Goal: Task Accomplishment & Management: Manage account settings

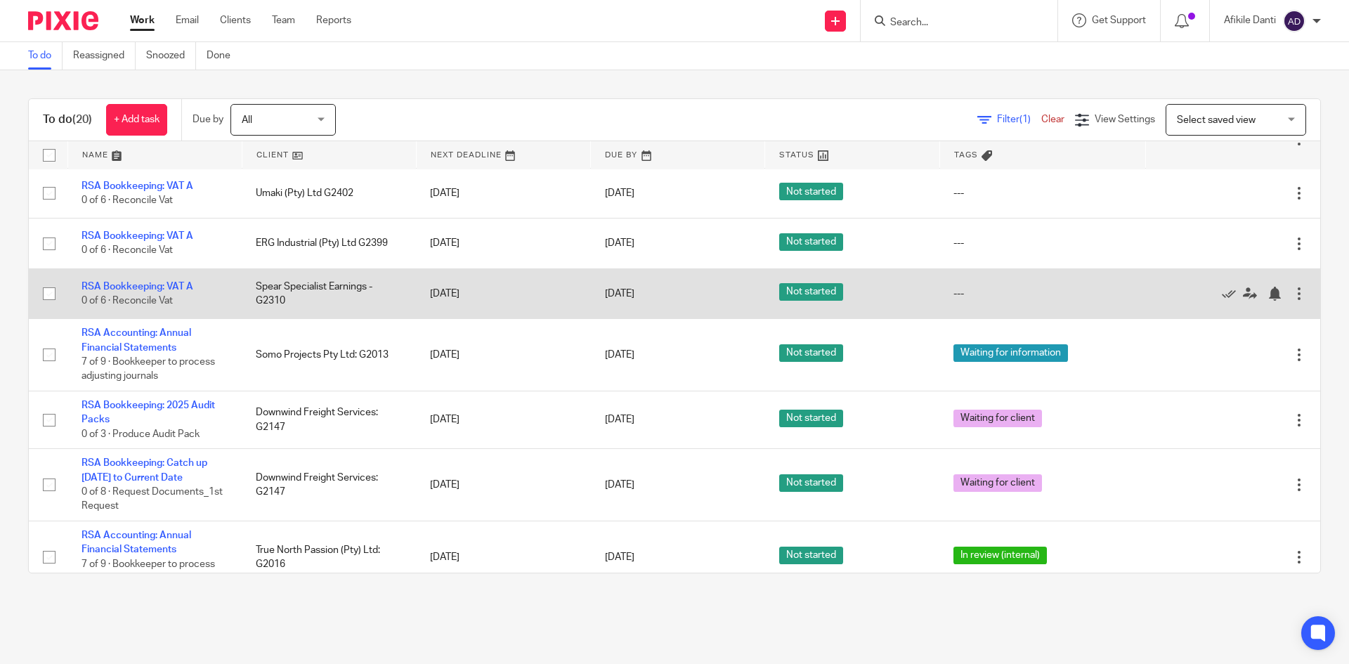
scroll to position [703, 0]
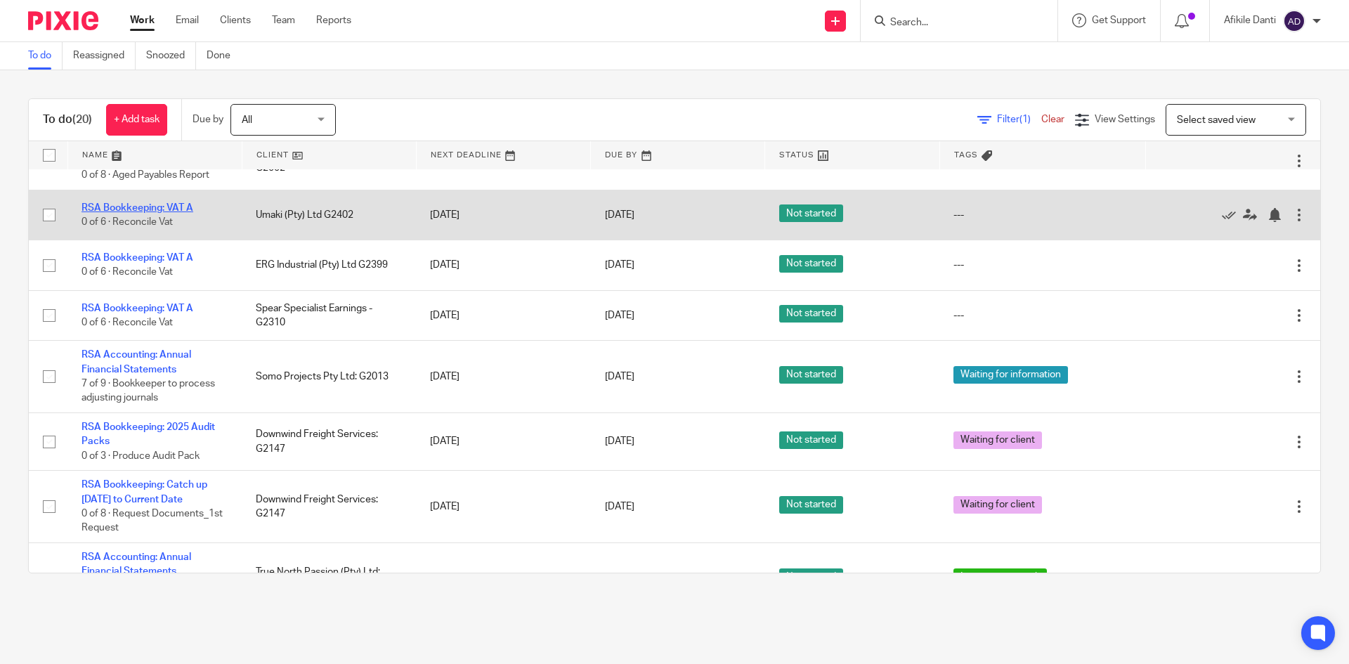
click at [162, 213] on link "RSA Bookkeeping: VAT A" at bounding box center [138, 208] width 112 height 10
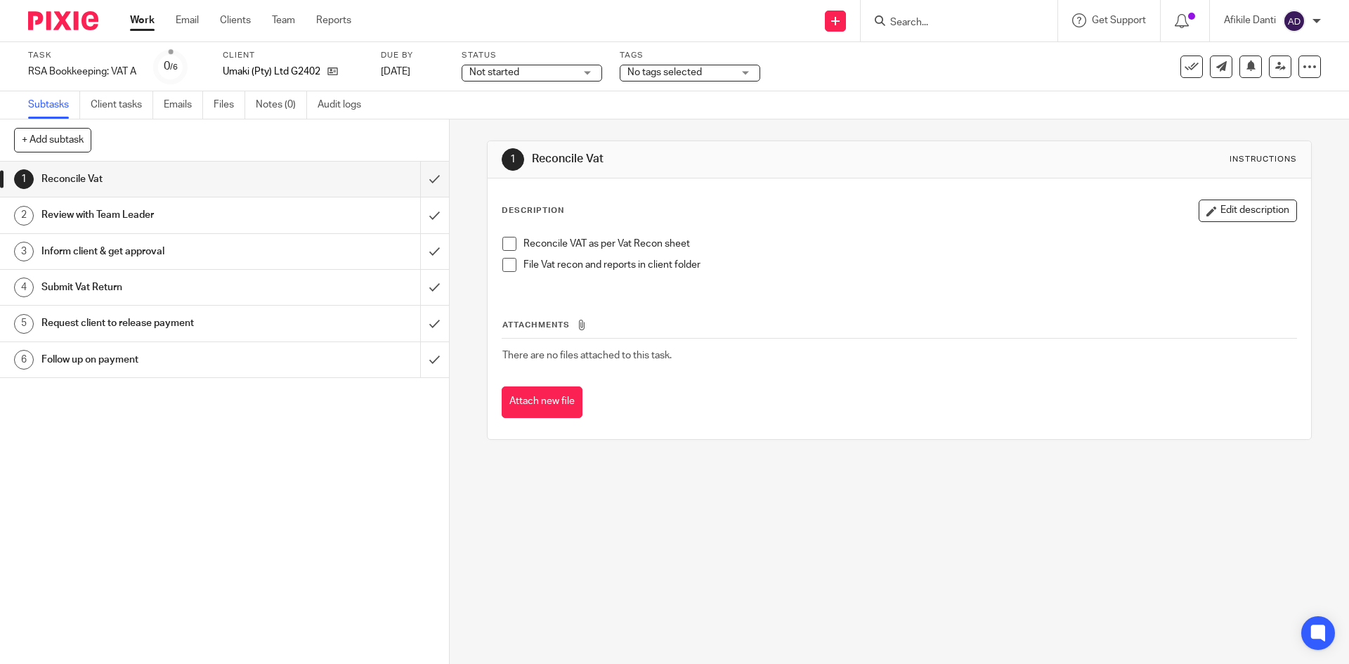
click at [544, 67] on span "Not started" at bounding box center [521, 72] width 105 height 15
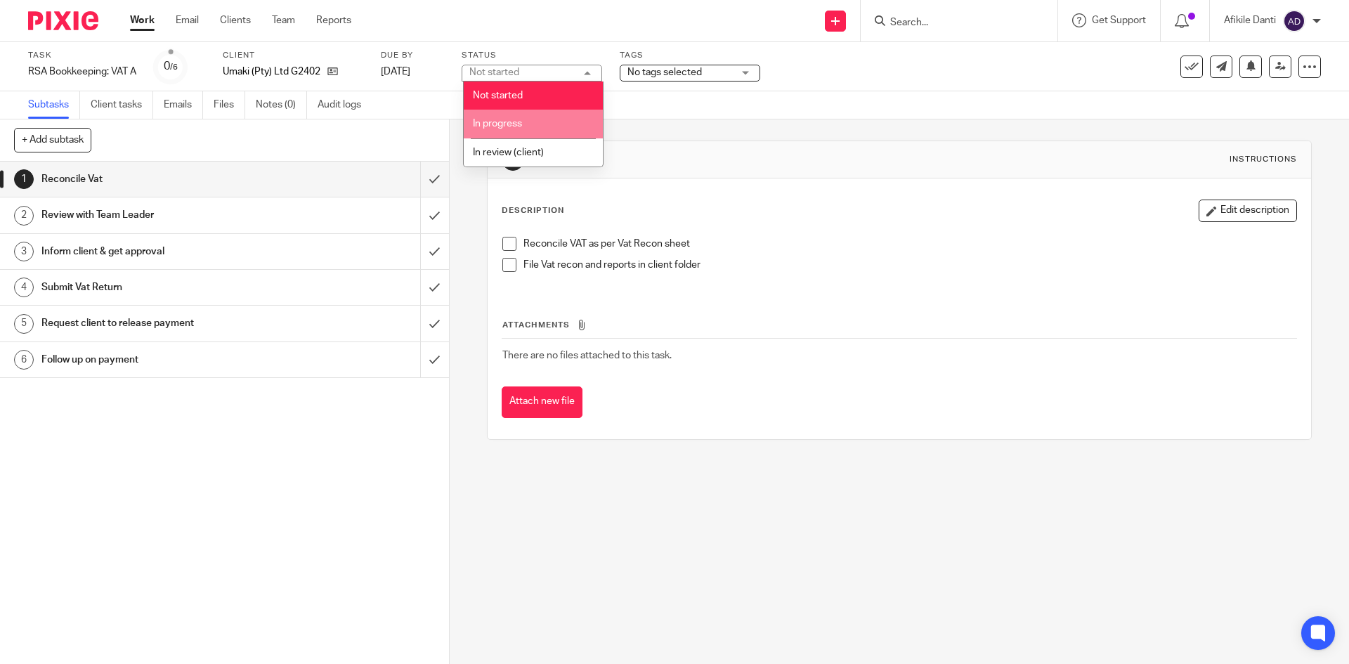
click at [512, 128] on span "In progress" at bounding box center [497, 124] width 49 height 10
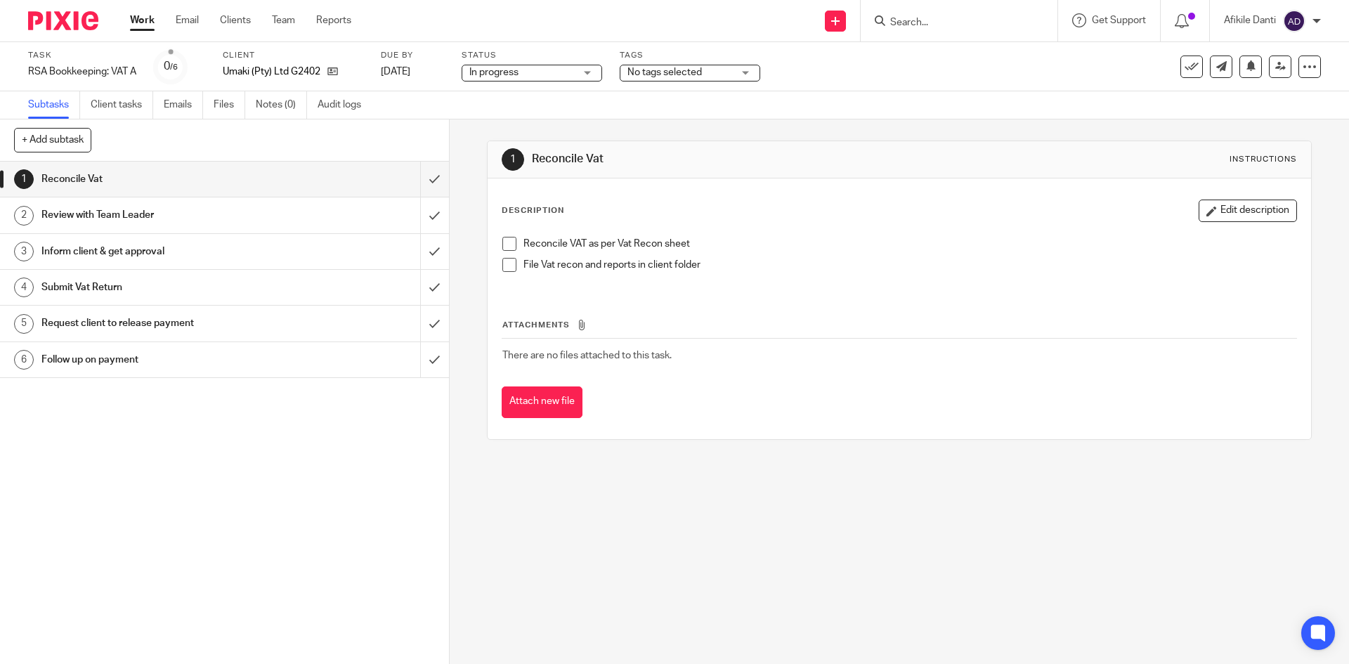
click at [710, 70] on span "No tags selected" at bounding box center [680, 72] width 105 height 15
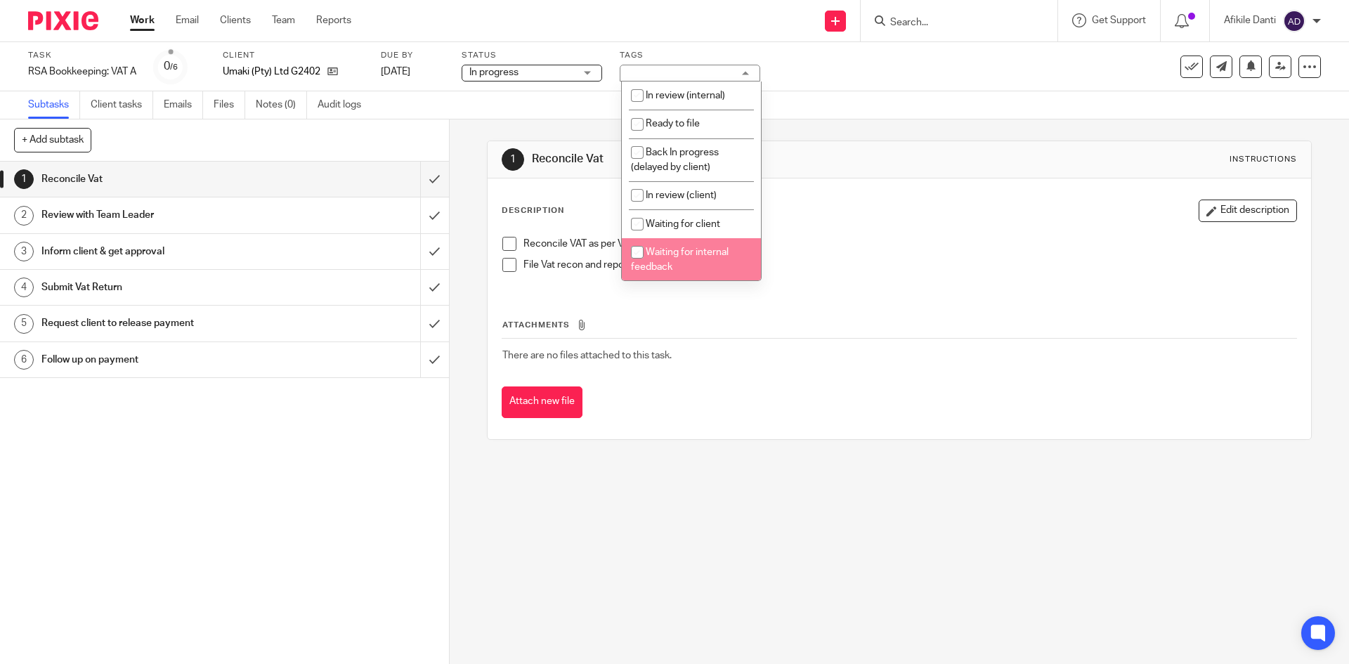
scroll to position [141, 0]
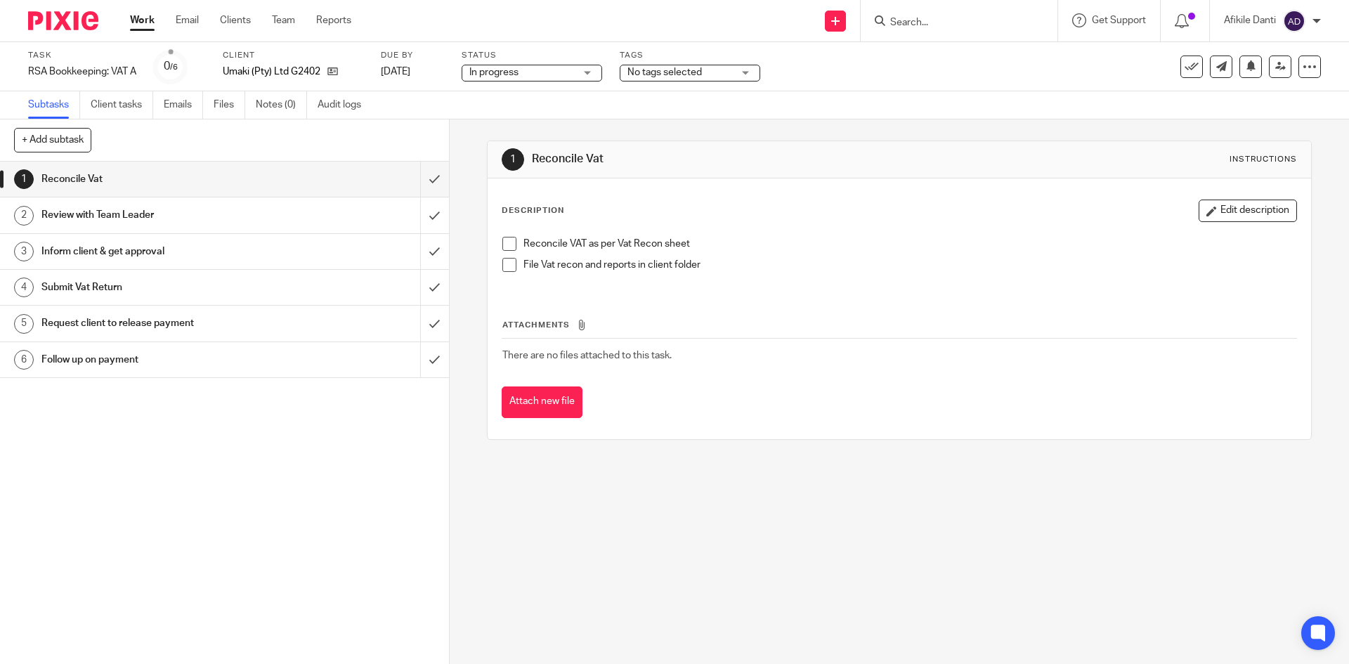
drag, startPoint x: 800, startPoint y: 597, endPoint x: 649, endPoint y: 519, distance: 170.7
click at [800, 597] on div "1 Reconcile Vat Instructions Description Edit description Reconcile VAT as per …" at bounding box center [899, 391] width 899 height 545
click at [424, 181] on input "submit" at bounding box center [224, 179] width 449 height 35
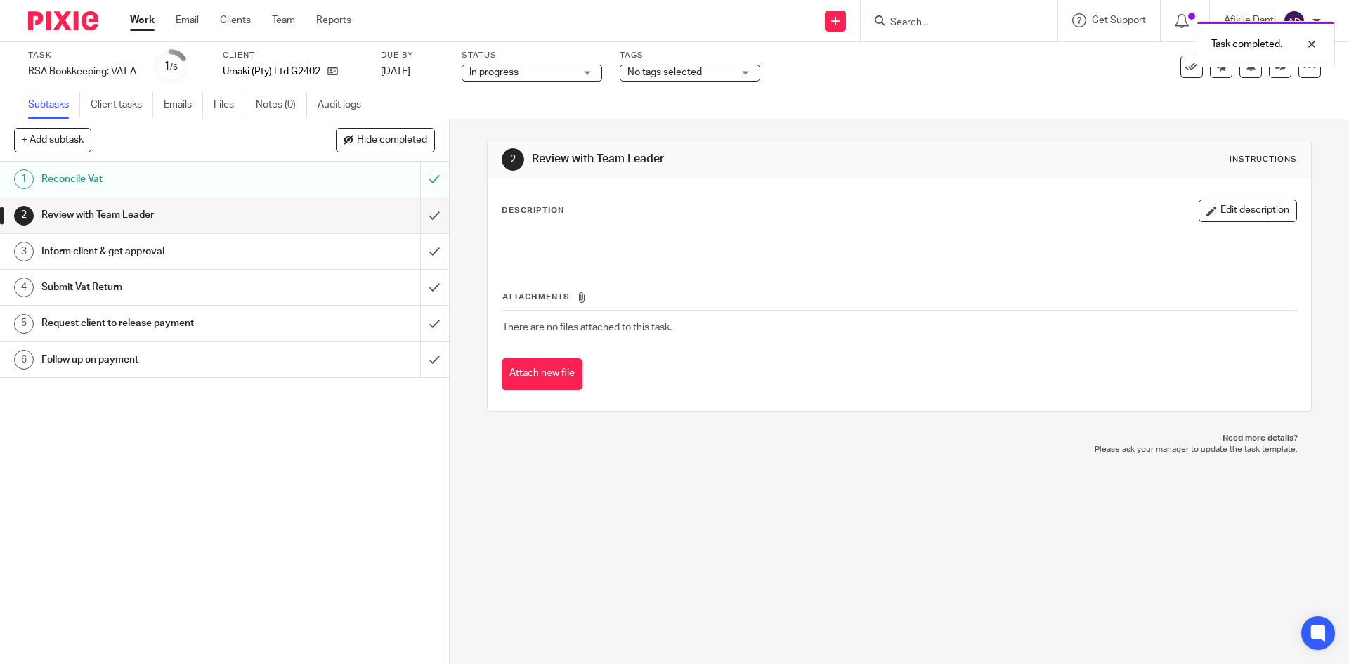
click at [141, 22] on link "Work" at bounding box center [142, 20] width 25 height 14
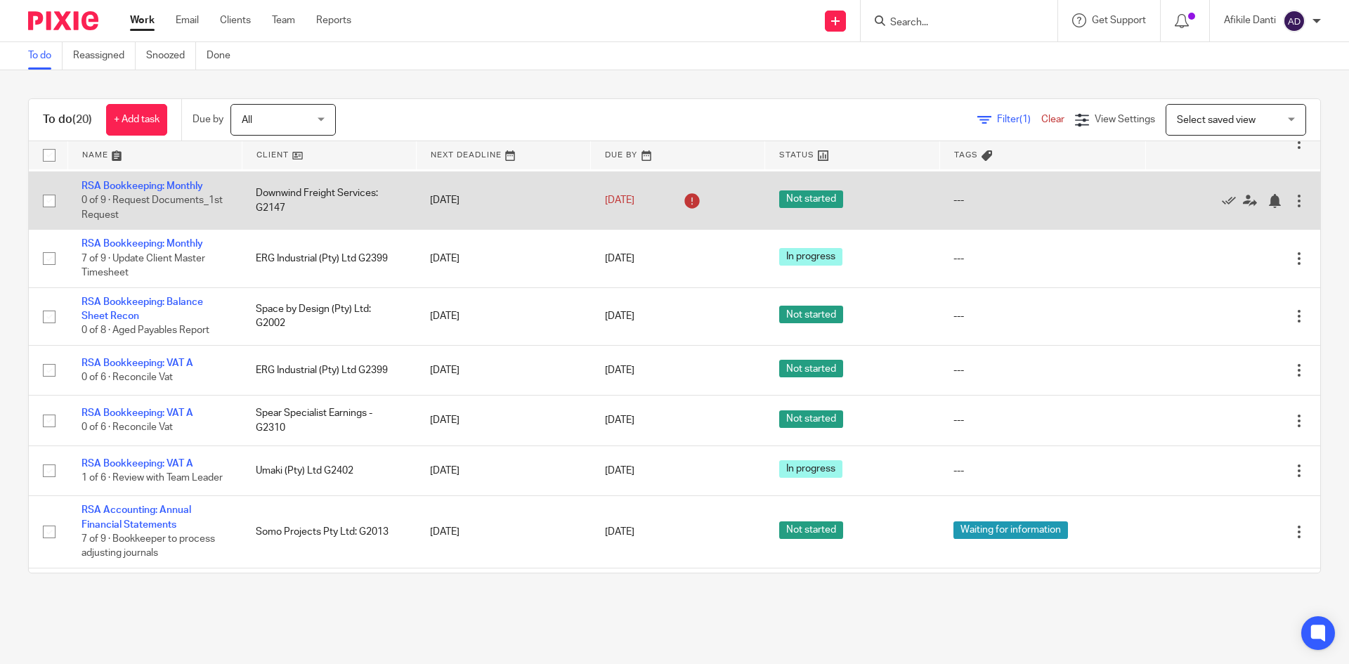
scroll to position [562, 0]
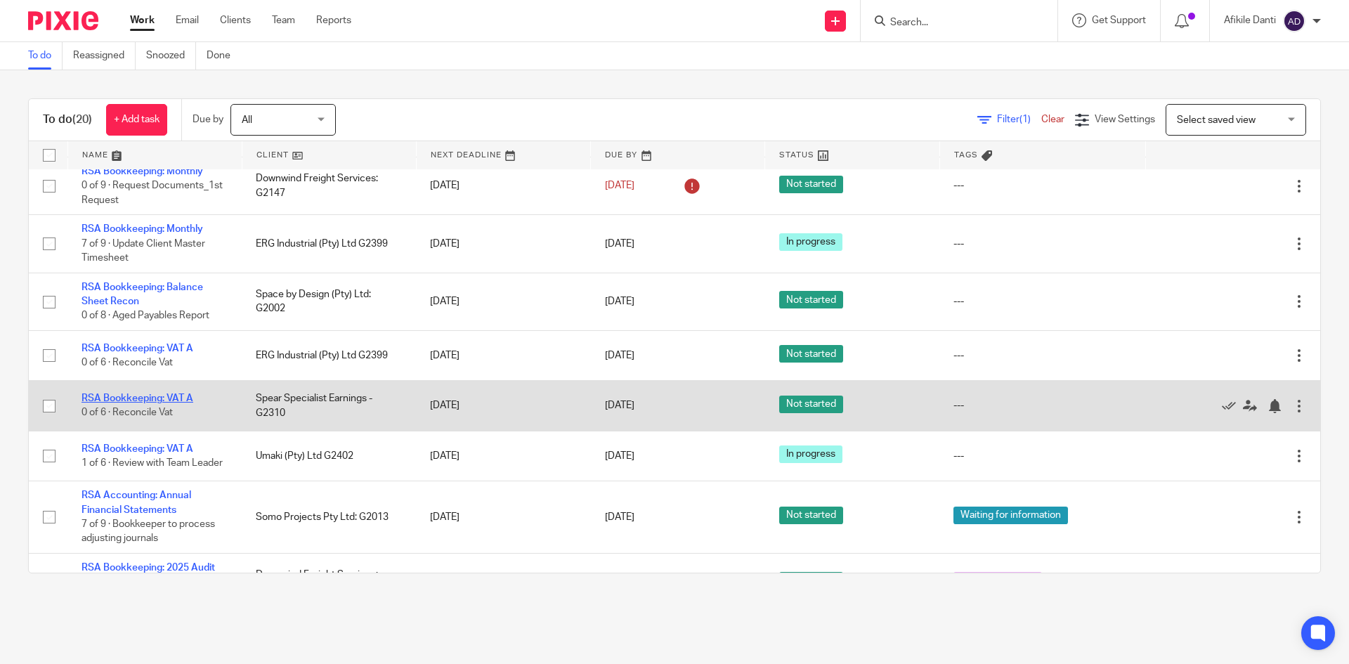
click at [134, 403] on link "RSA Bookkeeping: VAT A" at bounding box center [138, 399] width 112 height 10
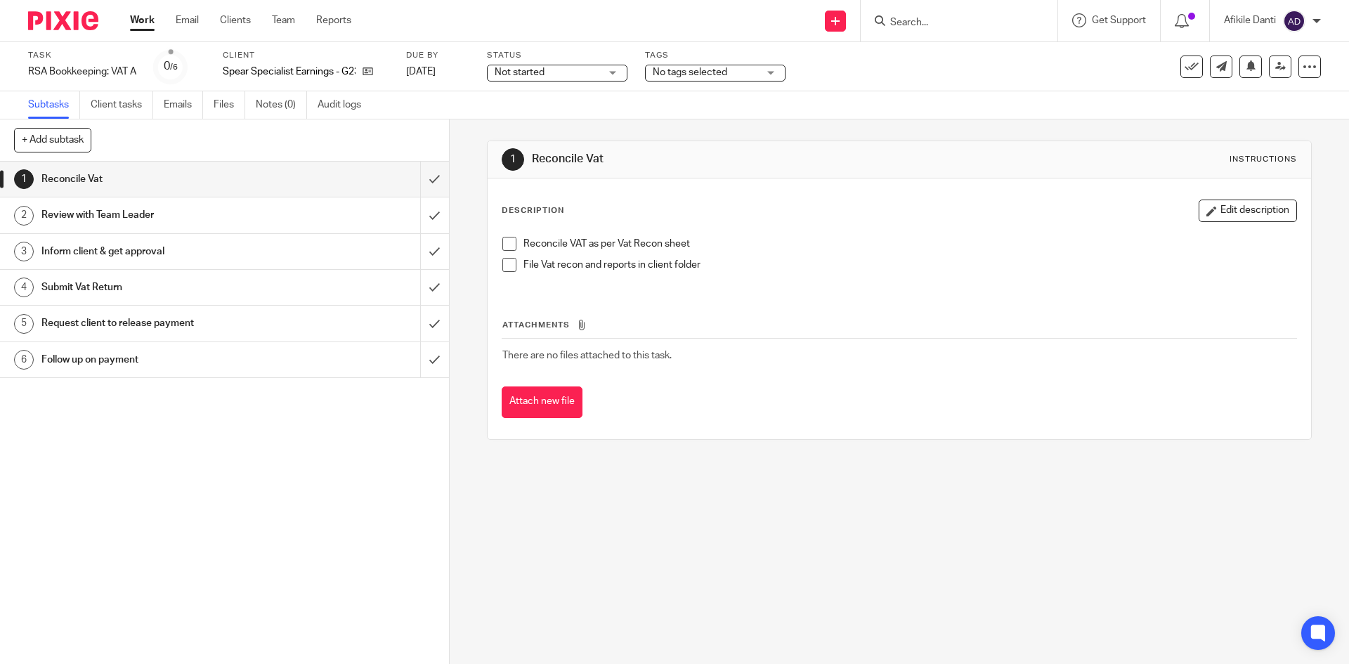
click at [578, 70] on span "Not started" at bounding box center [547, 72] width 105 height 15
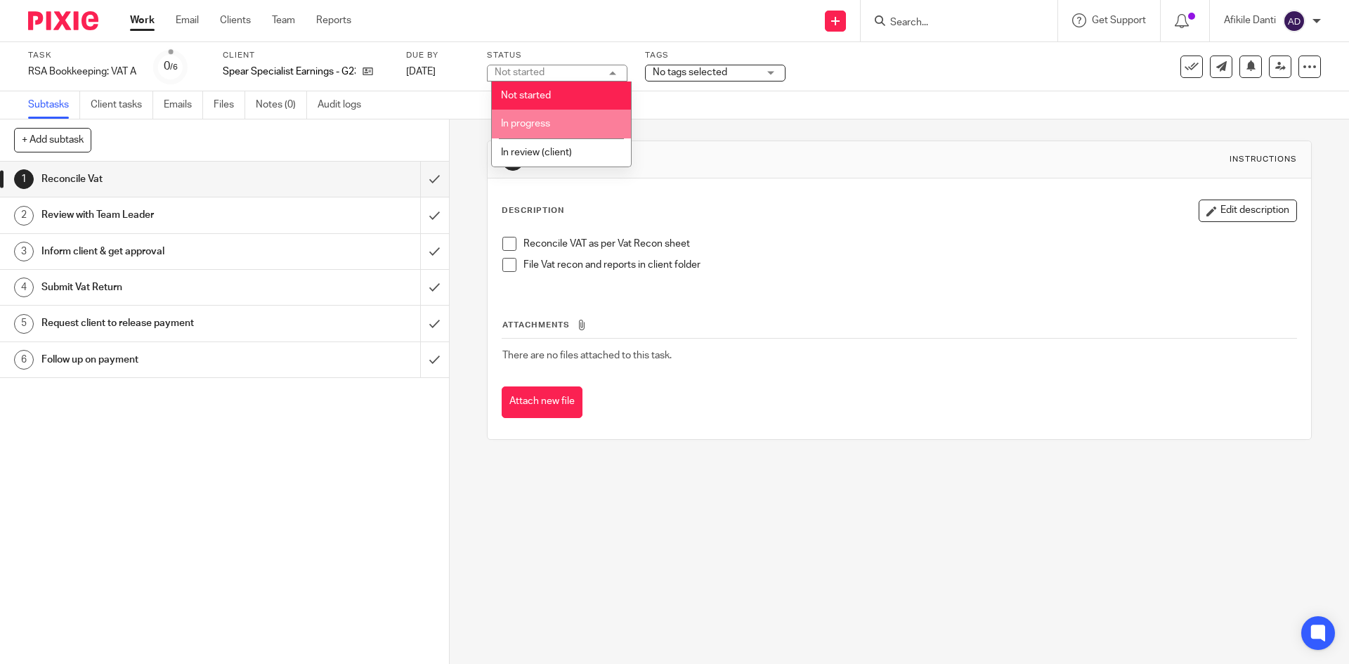
click at [550, 122] on span "In progress" at bounding box center [525, 124] width 49 height 10
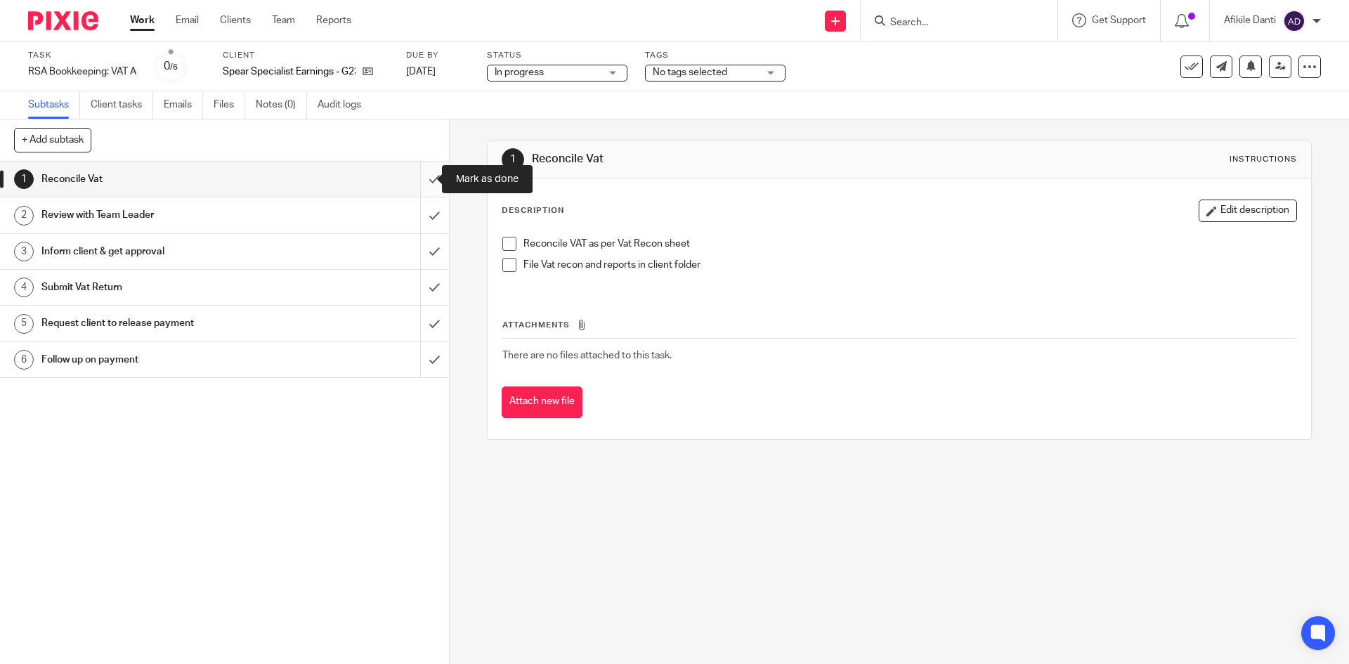
click at [412, 186] on input "submit" at bounding box center [224, 179] width 449 height 35
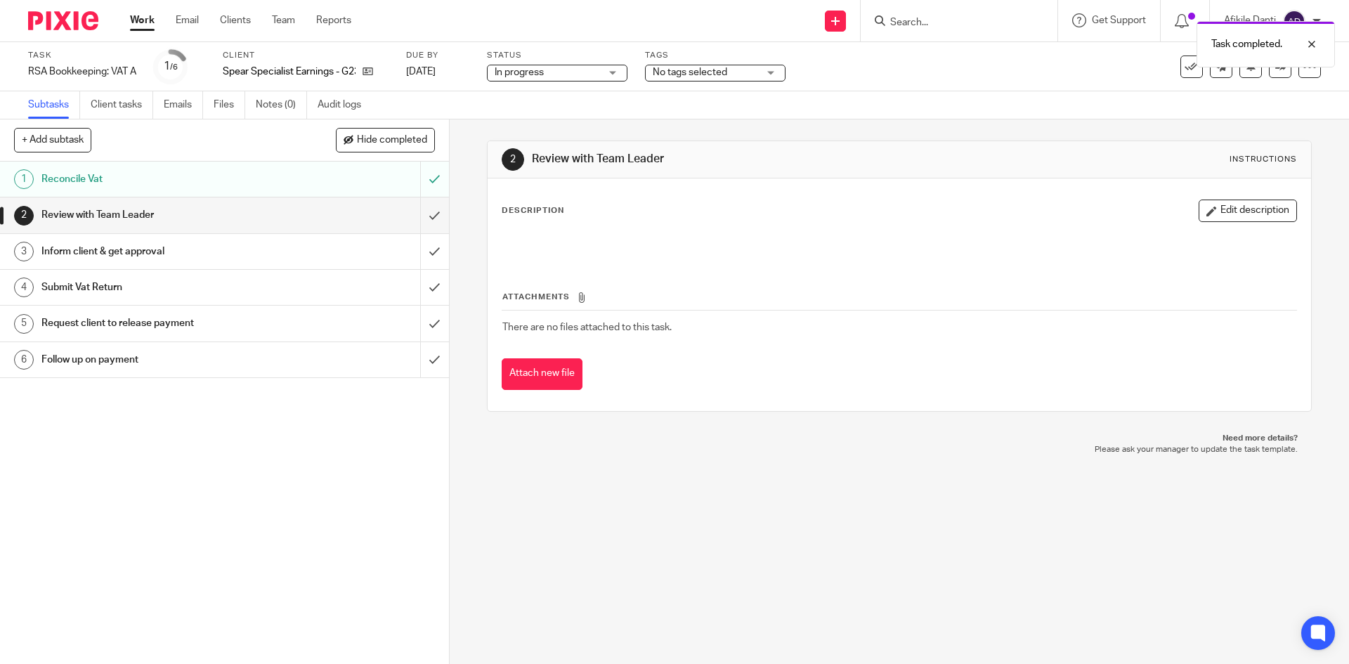
click at [152, 20] on link "Work" at bounding box center [142, 20] width 25 height 14
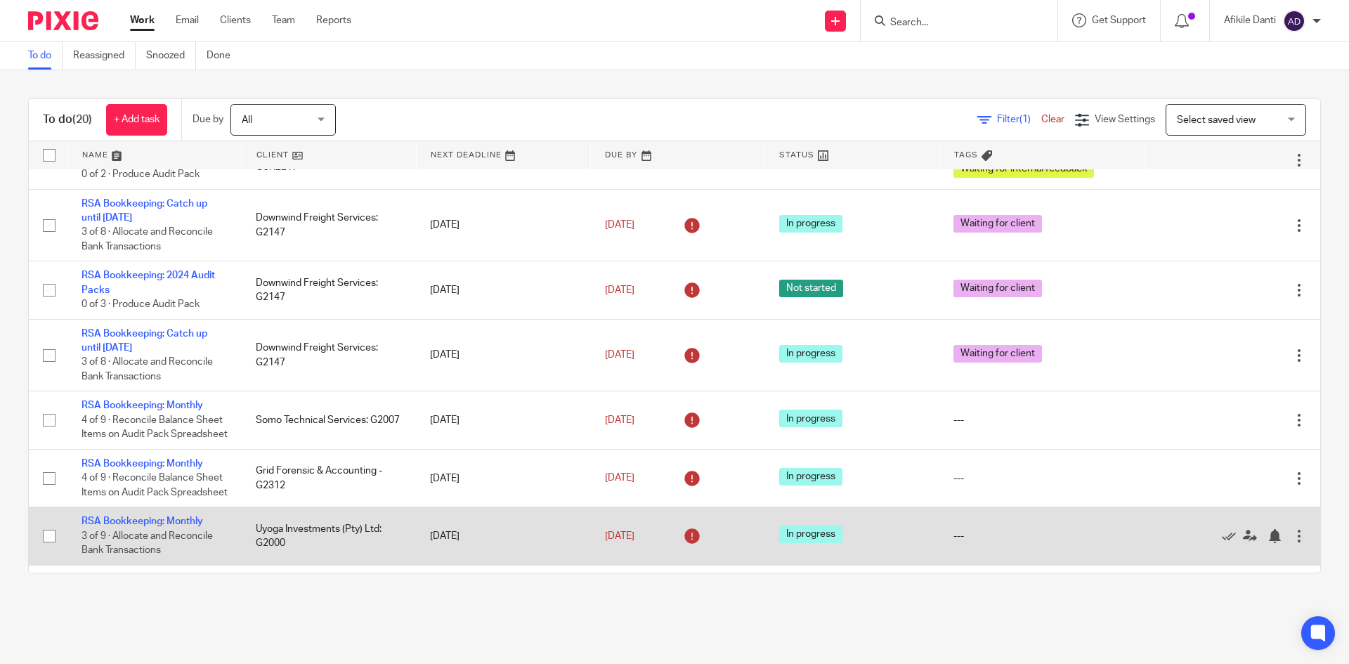
scroll to position [141, 0]
